Goal: Navigation & Orientation: Understand site structure

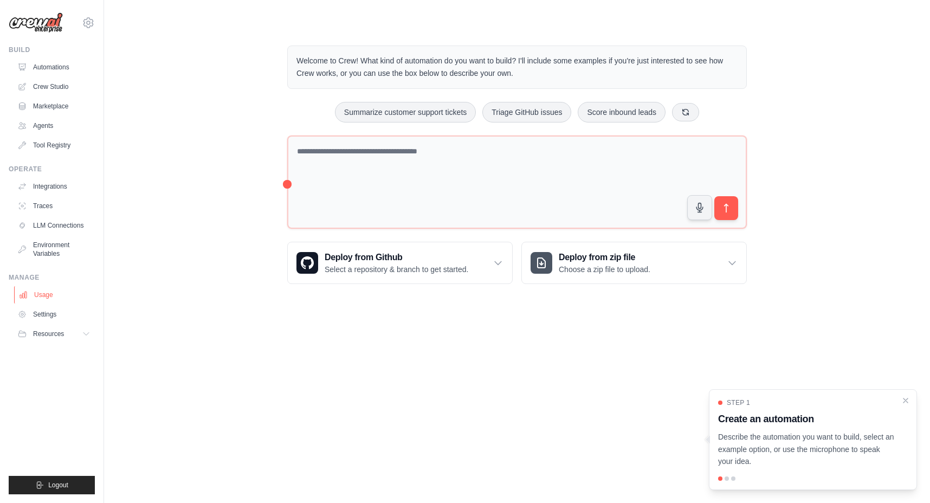
click at [38, 296] on link "Usage" at bounding box center [55, 294] width 82 height 17
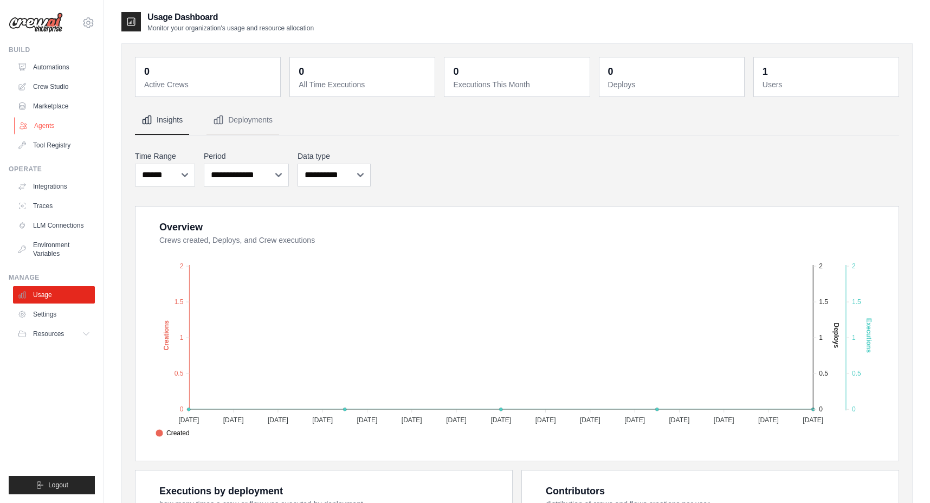
click at [41, 125] on link "Agents" at bounding box center [55, 125] width 82 height 17
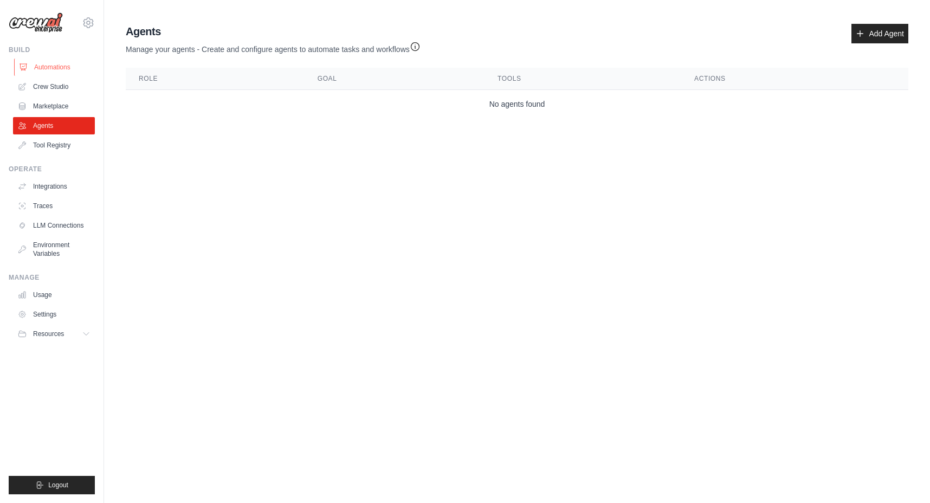
click at [62, 70] on link "Automations" at bounding box center [55, 67] width 82 height 17
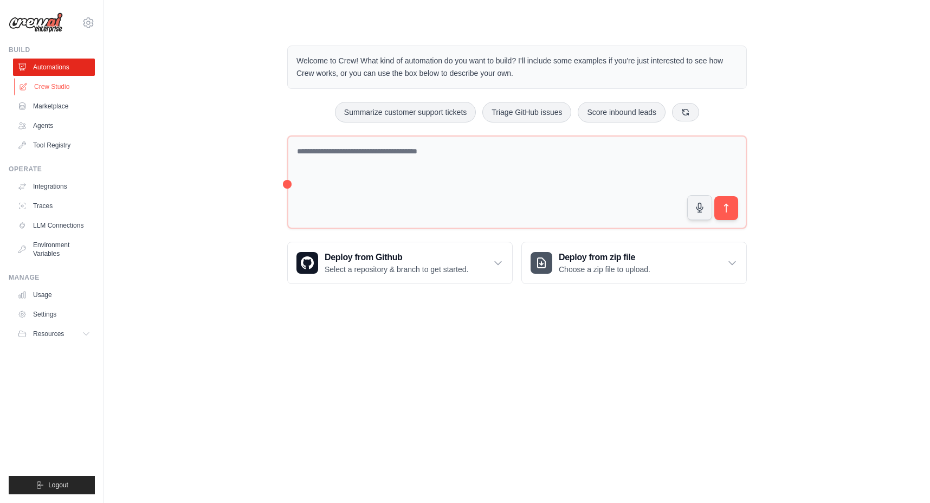
click at [58, 86] on link "Crew Studio" at bounding box center [55, 86] width 82 height 17
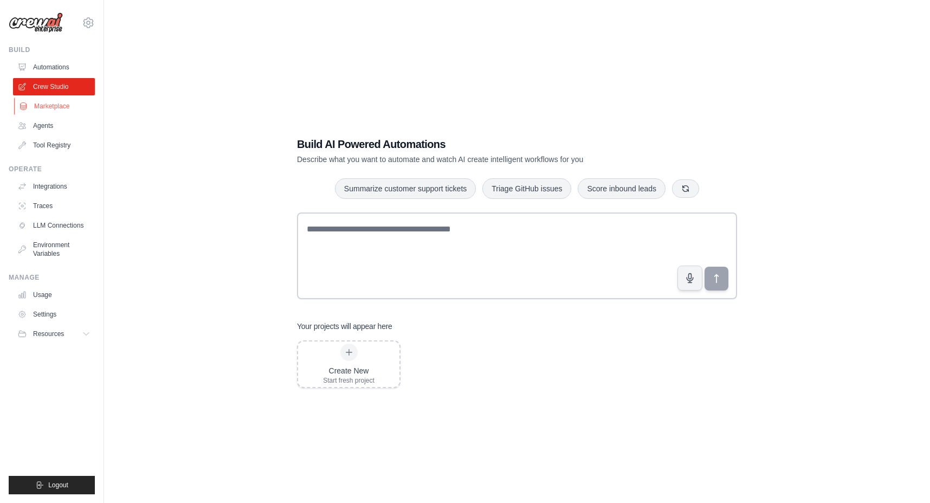
click at [57, 106] on link "Marketplace" at bounding box center [55, 106] width 82 height 17
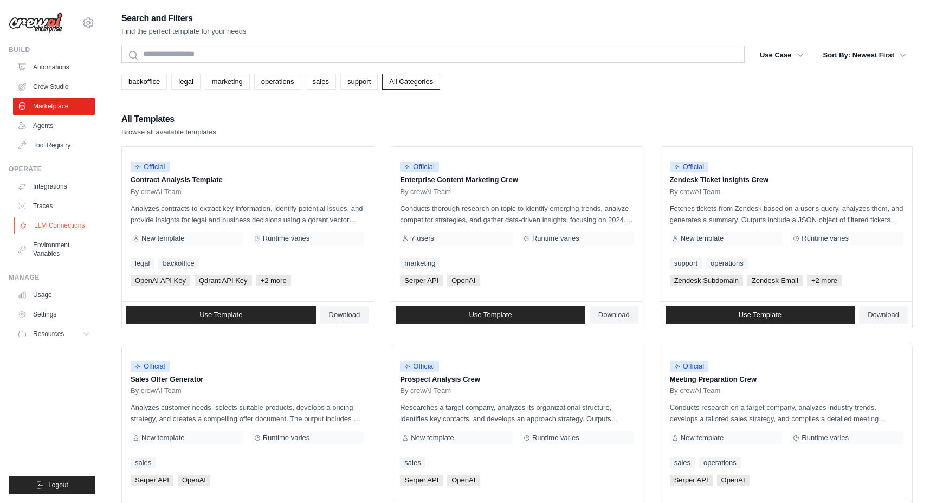
click at [60, 222] on link "LLM Connections" at bounding box center [55, 225] width 82 height 17
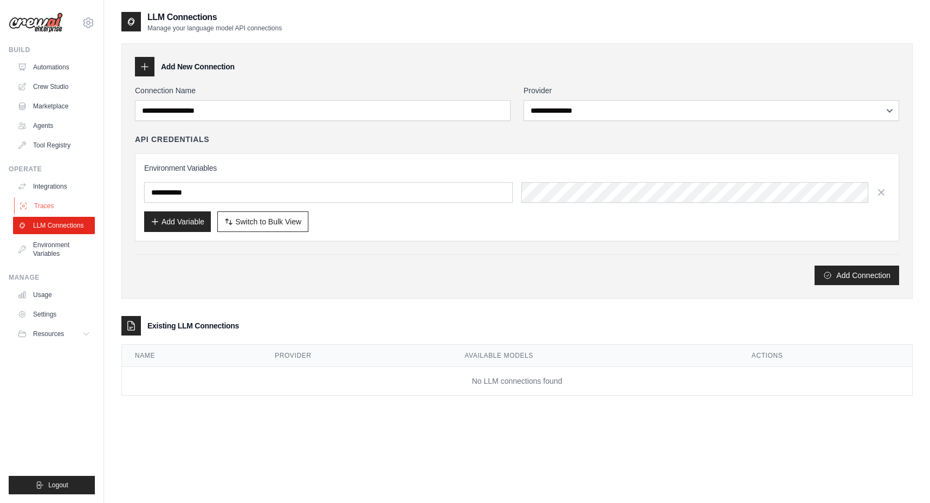
click at [49, 204] on link "Traces" at bounding box center [55, 205] width 82 height 17
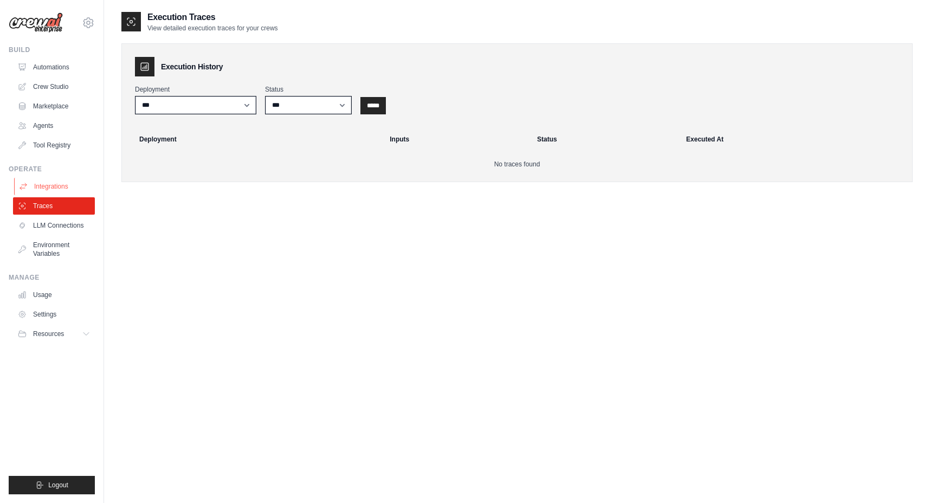
click at [50, 185] on link "Integrations" at bounding box center [55, 186] width 82 height 17
